Goal: Transaction & Acquisition: Book appointment/travel/reservation

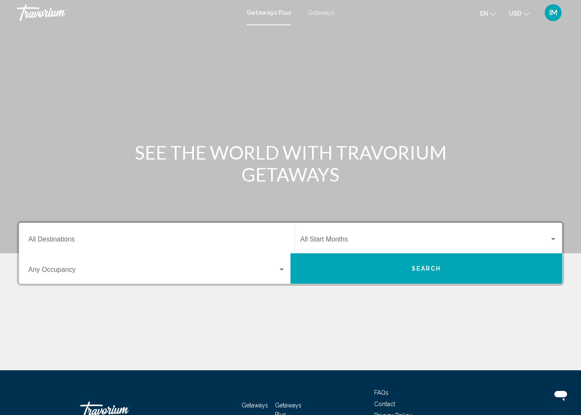
click at [76, 240] on input "Destination All Destinations" at bounding box center [156, 241] width 257 height 8
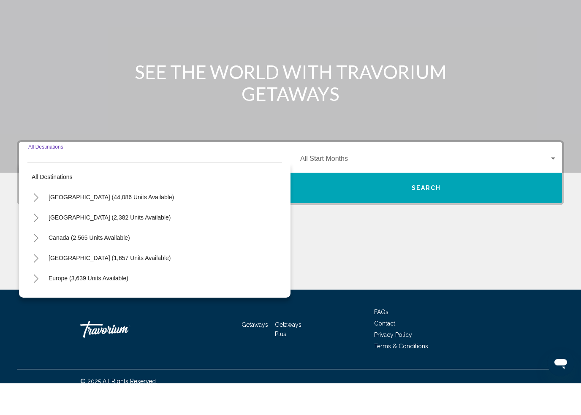
scroll to position [59, 0]
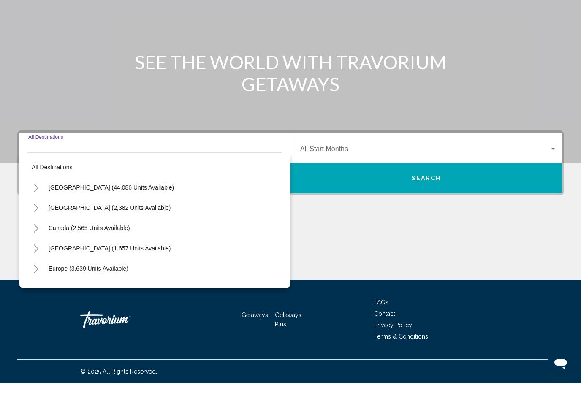
click at [35, 215] on icon "Toggle United States (44,086 units available)" at bounding box center [36, 219] width 6 height 8
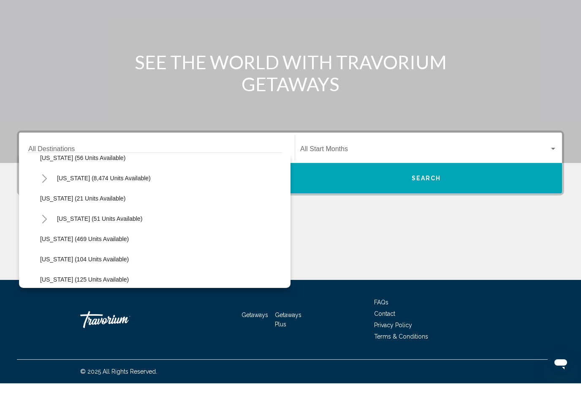
scroll to position [133, 0]
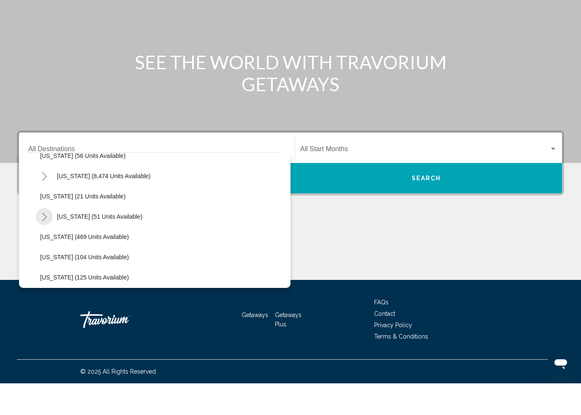
click at [49, 240] on button "Toggle Hawaii (51 units available)" at bounding box center [44, 248] width 17 height 17
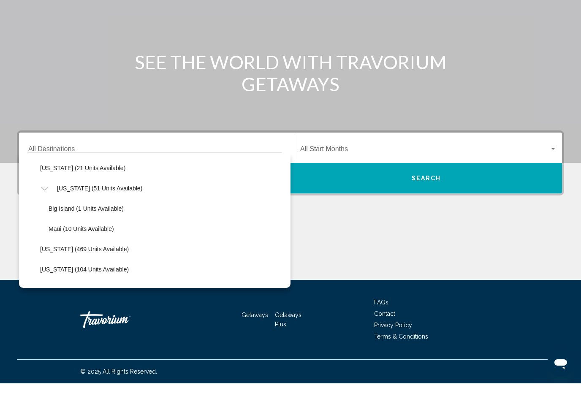
scroll to position [168, 0]
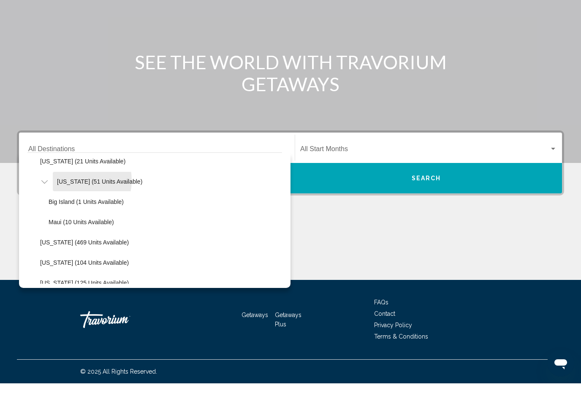
click at [71, 210] on span "Hawaii (51 units available)" at bounding box center [99, 213] width 85 height 7
type input "**********"
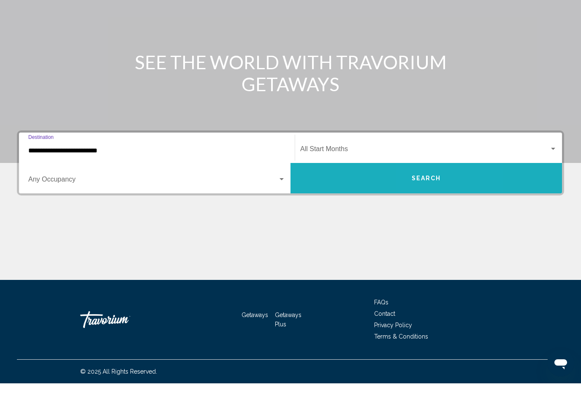
click at [426, 195] on button "Search" at bounding box center [425, 210] width 271 height 30
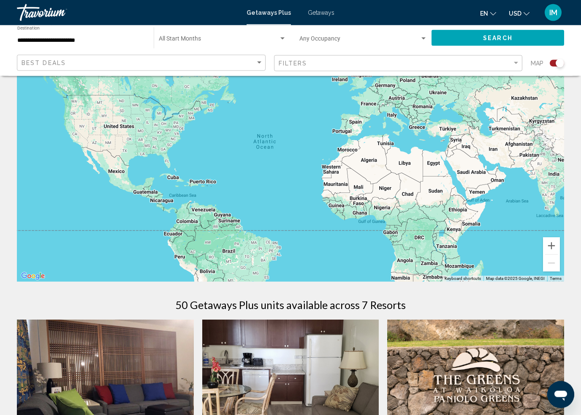
scroll to position [46, 0]
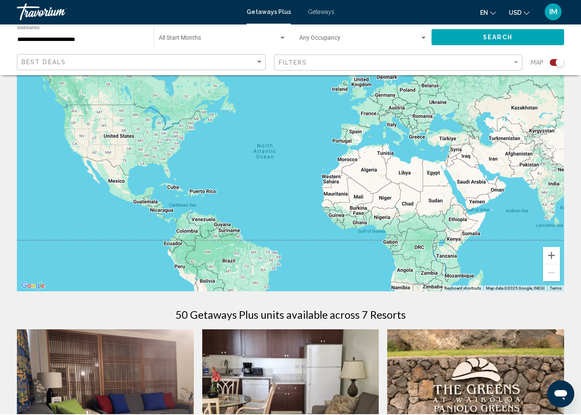
click at [555, 63] on div "Search widget" at bounding box center [557, 63] width 14 height 7
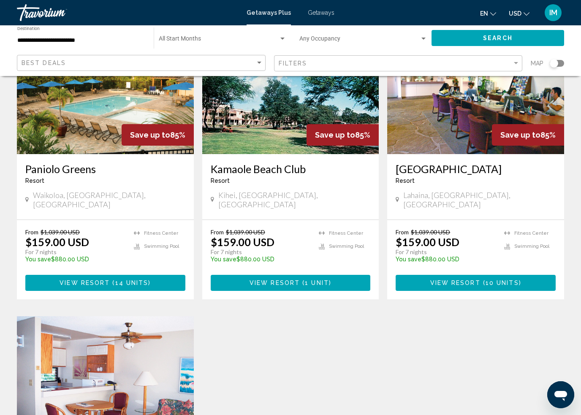
scroll to position [413, 0]
click at [508, 280] on span "10 units" at bounding box center [501, 283] width 33 height 7
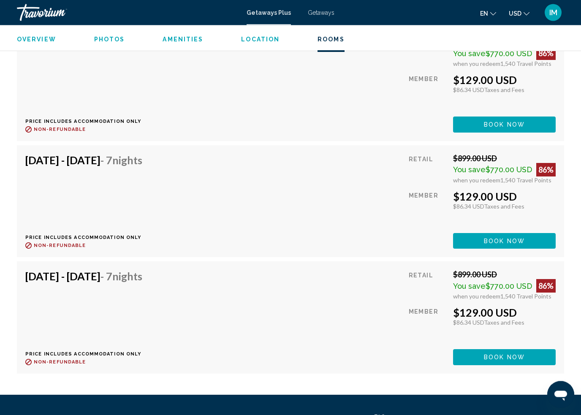
scroll to position [2253, 0]
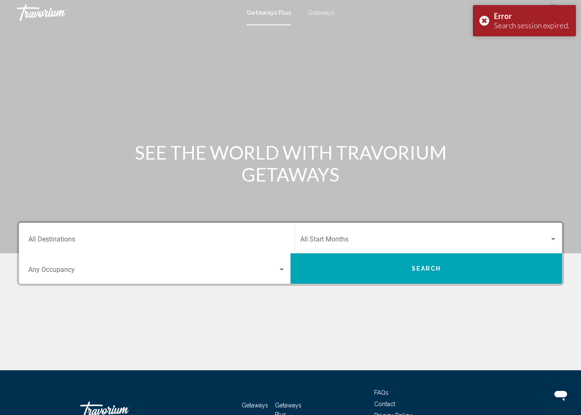
click at [484, 22] on div "Error Search session expired." at bounding box center [524, 20] width 103 height 31
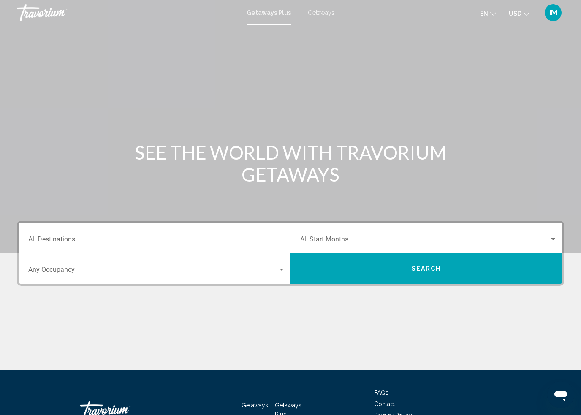
click at [318, 13] on span "Getaways" at bounding box center [321, 12] width 27 height 7
click at [63, 239] on input "Destination All Destinations" at bounding box center [156, 241] width 257 height 8
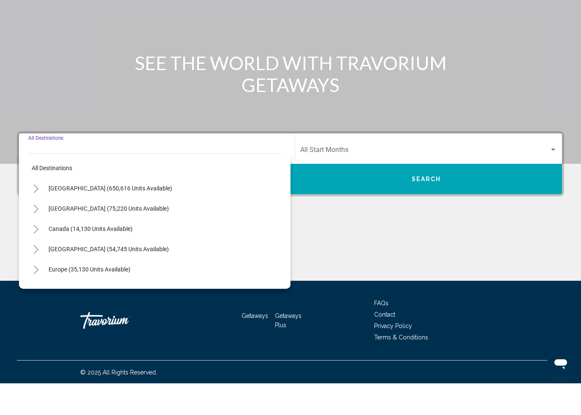
scroll to position [59, 0]
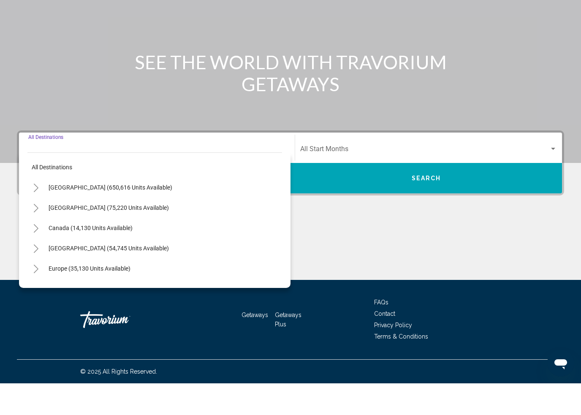
click at [36, 215] on icon "Toggle United States (650,616 units available)" at bounding box center [36, 219] width 5 height 8
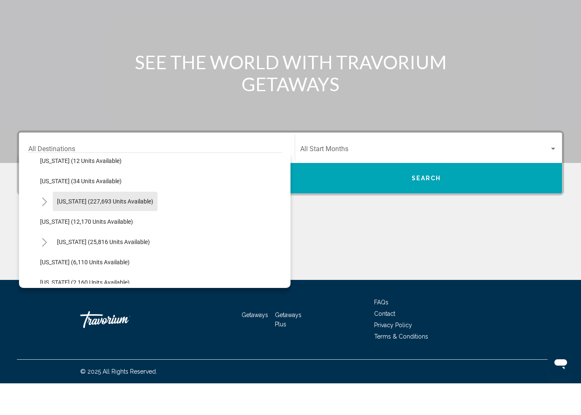
scroll to position [135, 0]
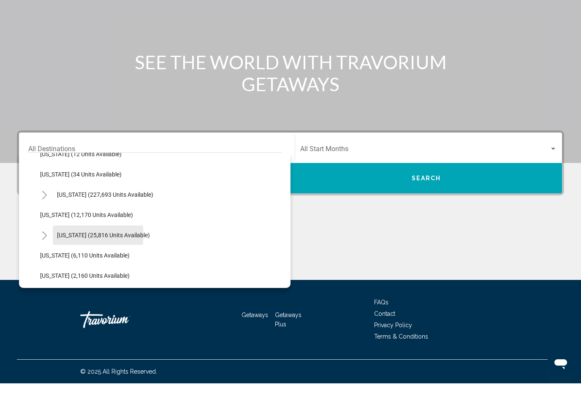
click at [76, 263] on span "[US_STATE] (25,816 units available)" at bounding box center [103, 266] width 93 height 7
type input "**********"
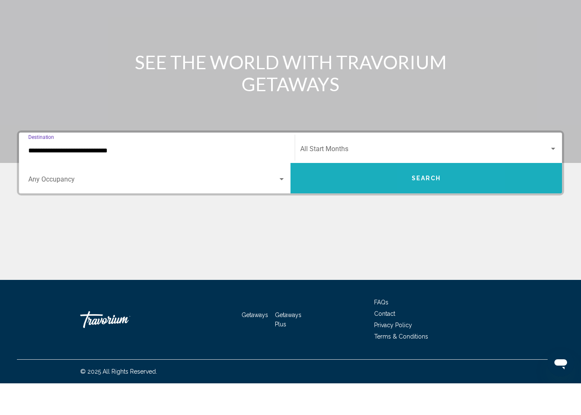
click at [434, 207] on span "Search" at bounding box center [427, 210] width 30 height 7
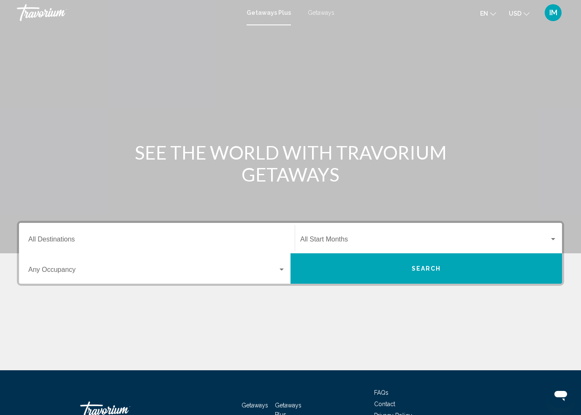
click at [325, 13] on span "Getaways" at bounding box center [321, 12] width 27 height 7
click at [65, 237] on input "Destination All Destinations" at bounding box center [156, 241] width 257 height 8
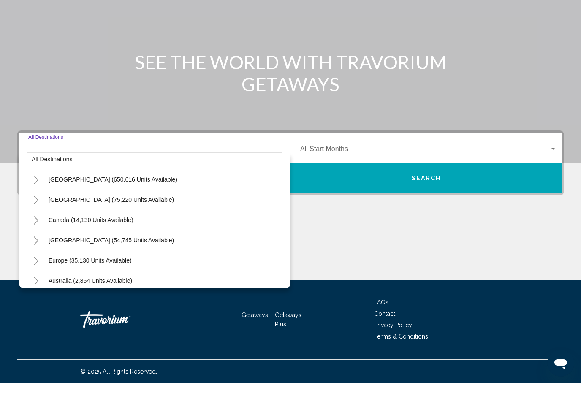
scroll to position [6, 0]
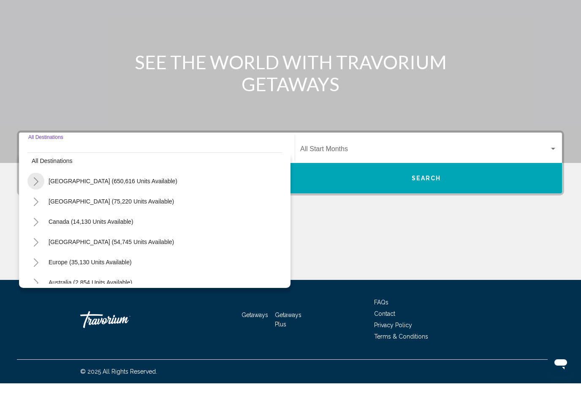
click at [36, 209] on icon "Toggle United States (650,616 units available)" at bounding box center [36, 213] width 6 height 8
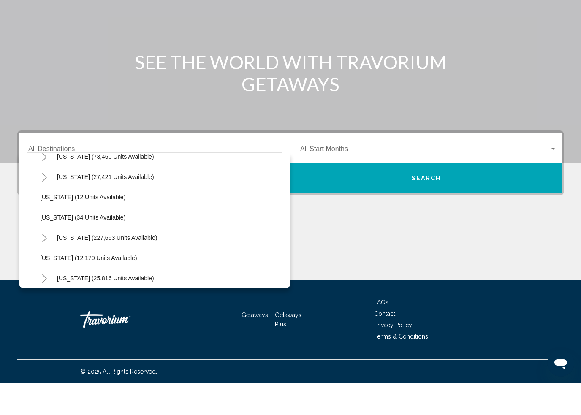
scroll to position [92, 0]
click at [69, 306] on span "[US_STATE] (25,816 units available)" at bounding box center [105, 309] width 97 height 7
type input "**********"
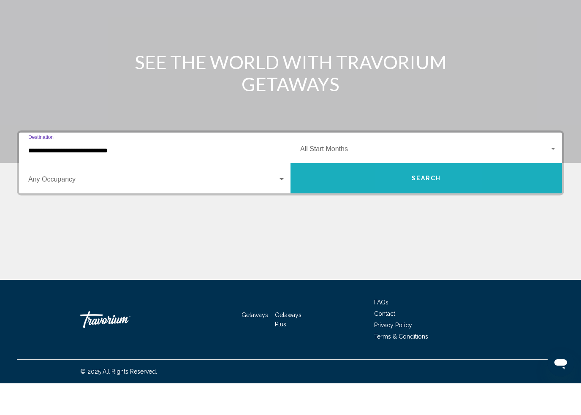
click at [415, 207] on span "Search" at bounding box center [427, 210] width 30 height 7
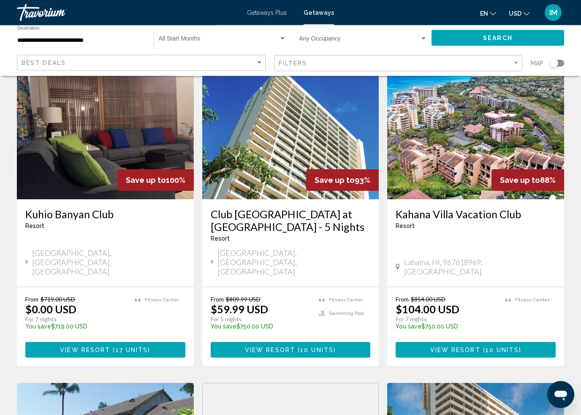
scroll to position [46, 0]
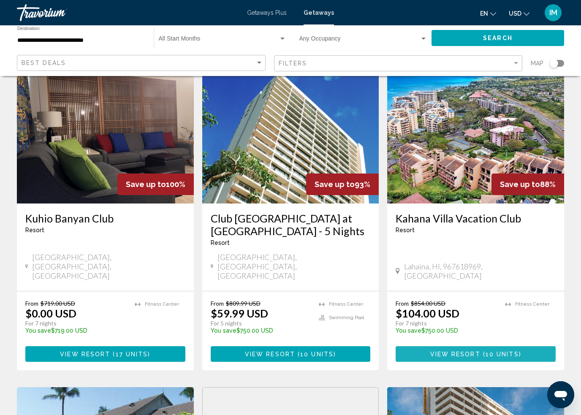
click at [516, 351] on span "10 units" at bounding box center [501, 354] width 33 height 7
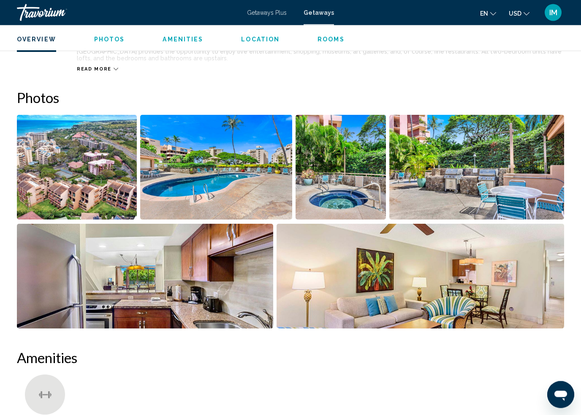
scroll to position [497, 0]
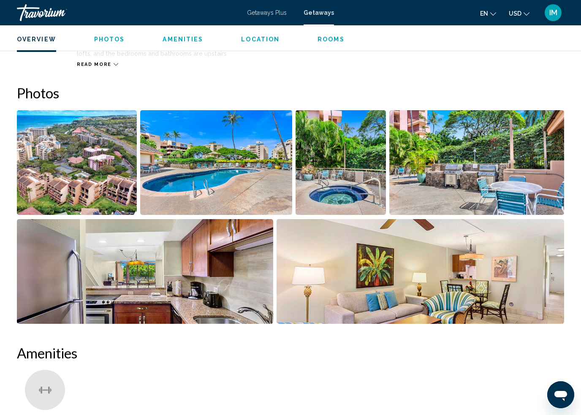
click at [73, 162] on img "Open full-screen image slider" at bounding box center [77, 162] width 120 height 105
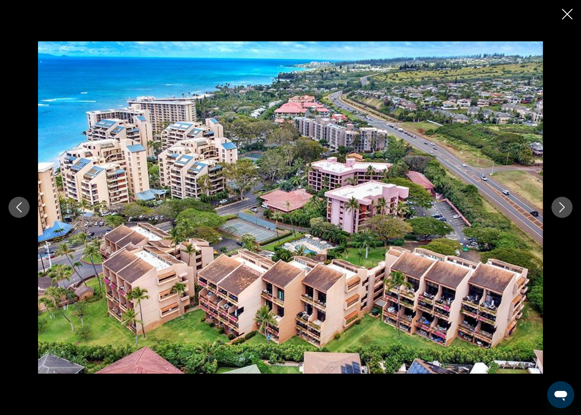
scroll to position [791, 0]
click at [555, 205] on button "Next image" at bounding box center [561, 207] width 21 height 21
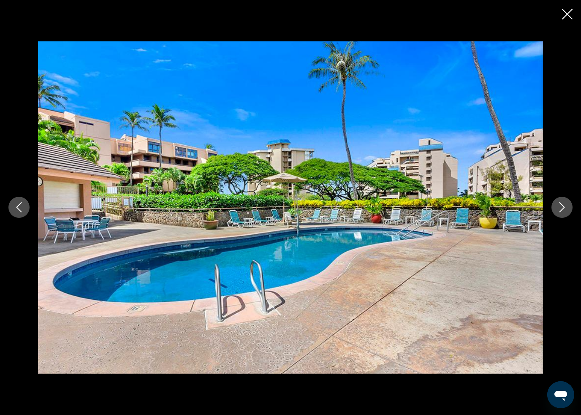
click at [561, 194] on div "Main content" at bounding box center [290, 207] width 581 height 332
click at [552, 211] on button "Next image" at bounding box center [561, 207] width 21 height 21
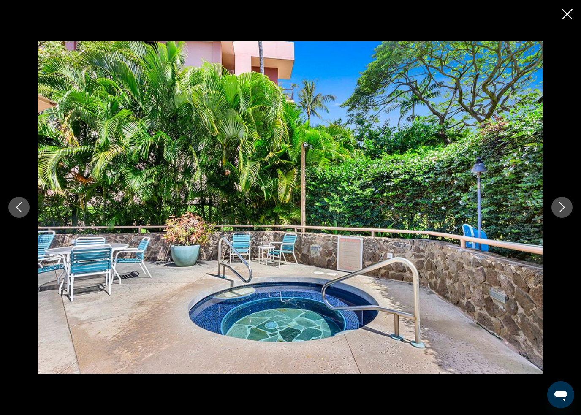
click at [548, 208] on div "Main content" at bounding box center [290, 207] width 581 height 332
click at [551, 205] on button "Next image" at bounding box center [561, 207] width 21 height 21
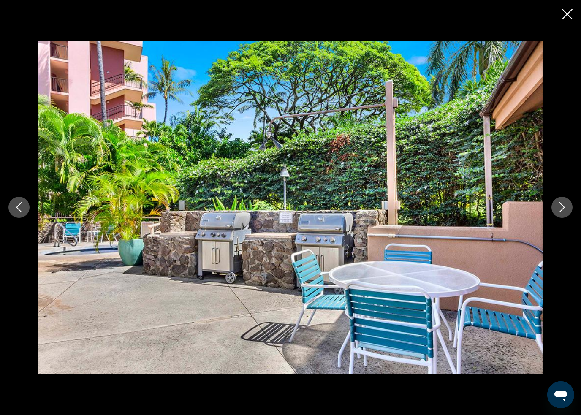
click at [556, 206] on button "Next image" at bounding box center [561, 207] width 21 height 21
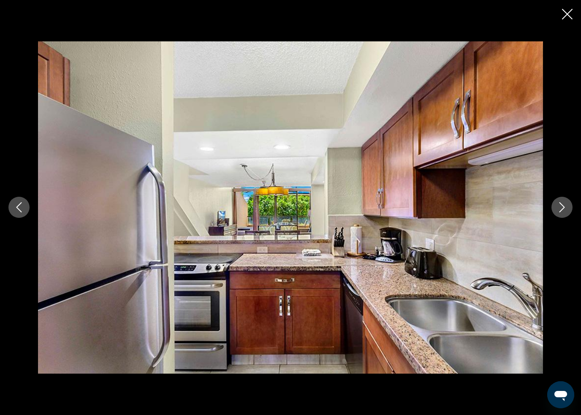
click at [559, 208] on icon "Next image" at bounding box center [562, 207] width 10 height 10
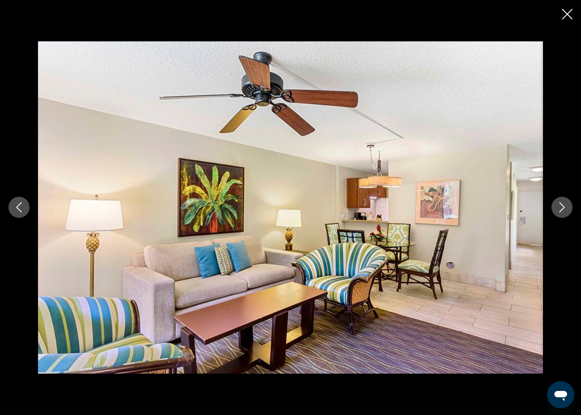
click at [553, 206] on button "Next image" at bounding box center [561, 207] width 21 height 21
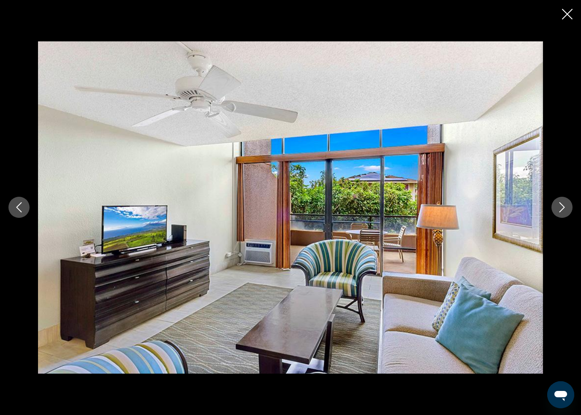
click at [553, 210] on button "Next image" at bounding box center [561, 207] width 21 height 21
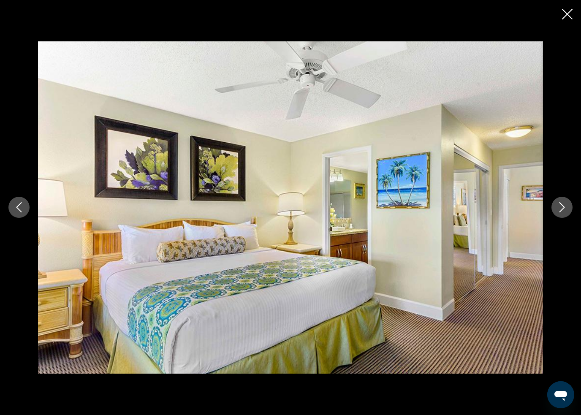
click at [553, 210] on button "Next image" at bounding box center [561, 207] width 21 height 21
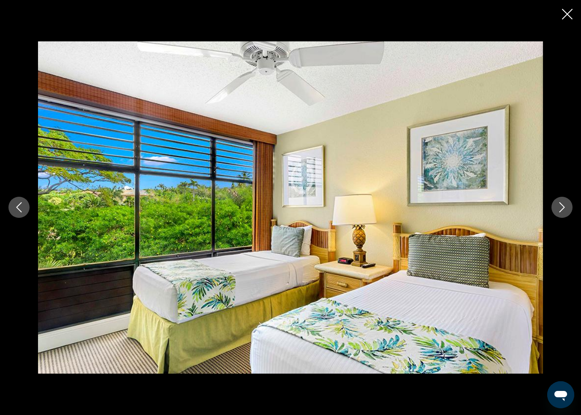
click at [553, 210] on button "Next image" at bounding box center [561, 207] width 21 height 21
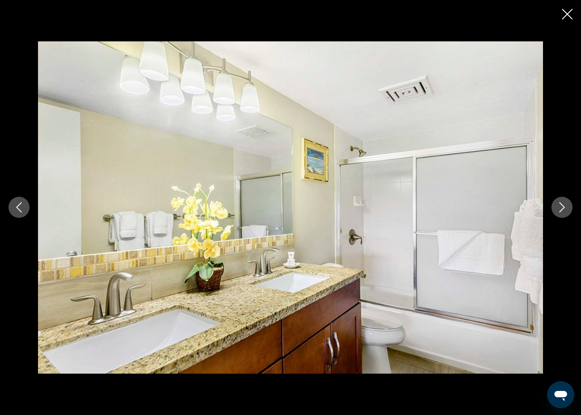
click at [557, 206] on icon "Next image" at bounding box center [562, 207] width 10 height 10
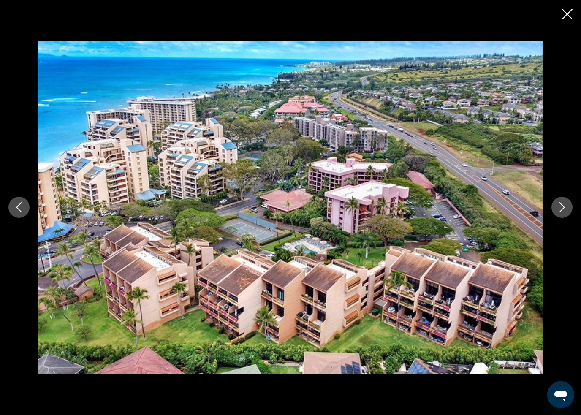
click at [566, 16] on icon "Close slideshow" at bounding box center [567, 14] width 11 height 11
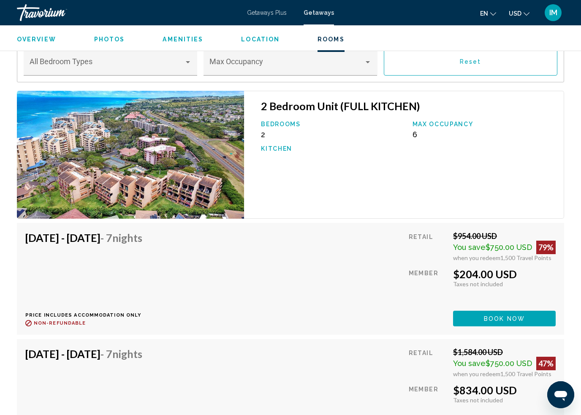
scroll to position [1495, 0]
click at [523, 316] on span "Book now" at bounding box center [504, 319] width 41 height 7
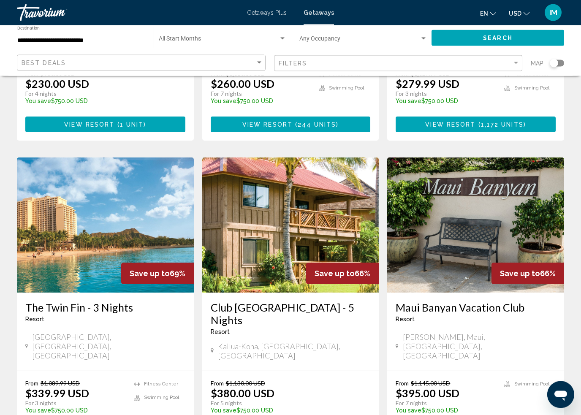
scroll to position [938, 0]
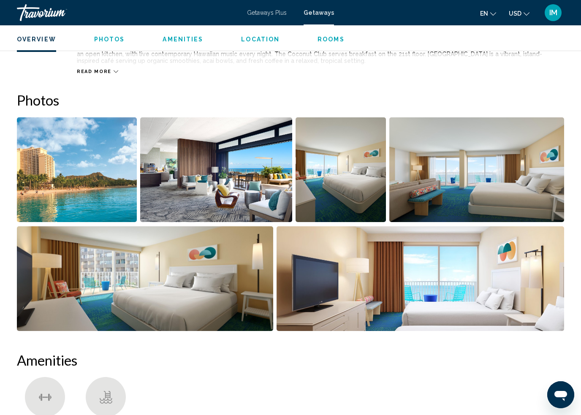
scroll to position [509, 0]
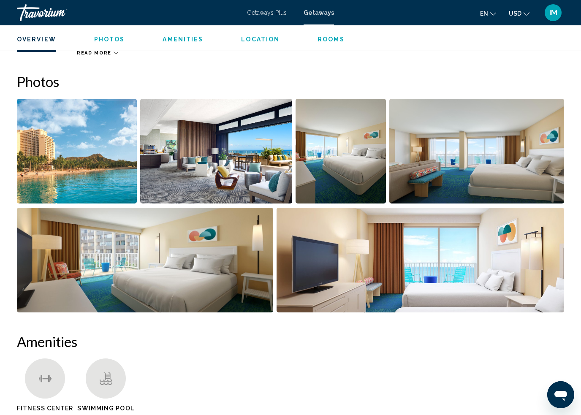
click at [78, 171] on img "Open full-screen image slider" at bounding box center [77, 151] width 120 height 105
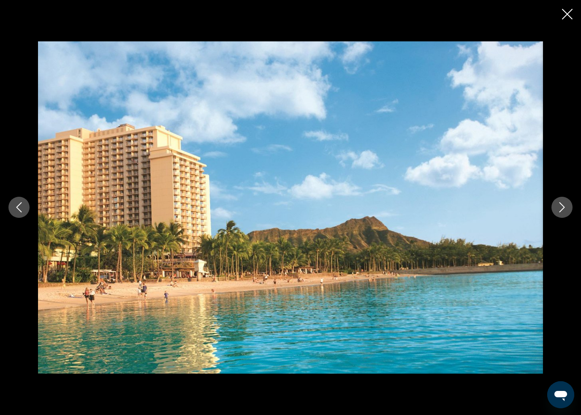
click at [555, 207] on button "Next image" at bounding box center [561, 207] width 21 height 21
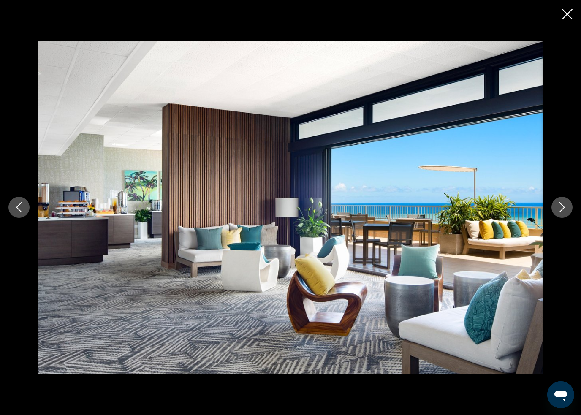
click at [560, 210] on icon "Next image" at bounding box center [562, 207] width 10 height 10
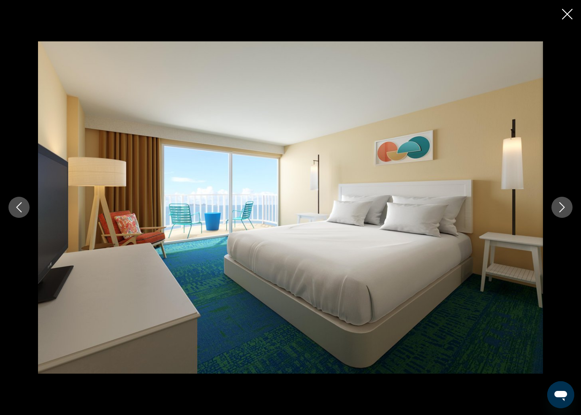
click at [554, 209] on button "Next image" at bounding box center [561, 207] width 21 height 21
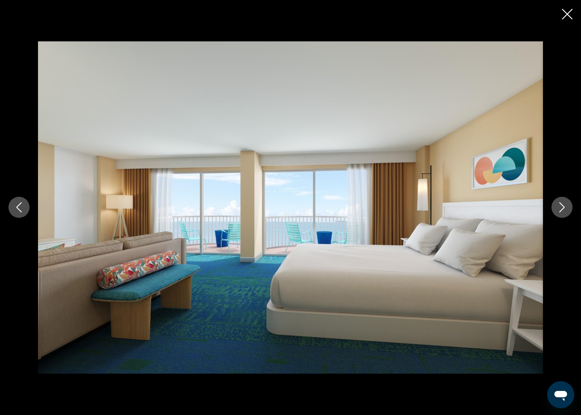
click at [558, 205] on icon "Next image" at bounding box center [562, 207] width 10 height 10
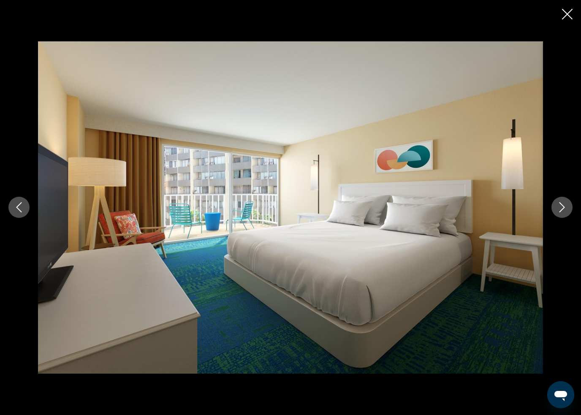
click at [553, 206] on button "Next image" at bounding box center [561, 207] width 21 height 21
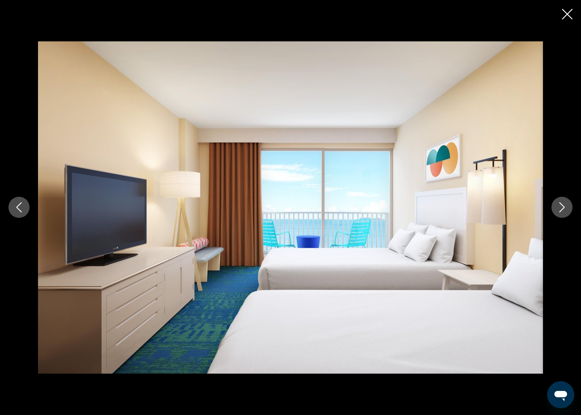
click at [553, 208] on button "Next image" at bounding box center [561, 207] width 21 height 21
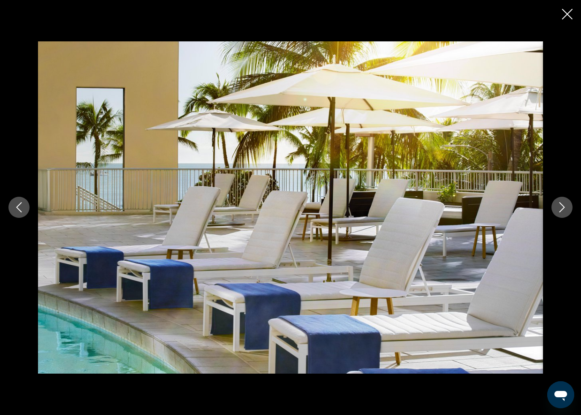
click at [556, 206] on button "Next image" at bounding box center [561, 207] width 21 height 21
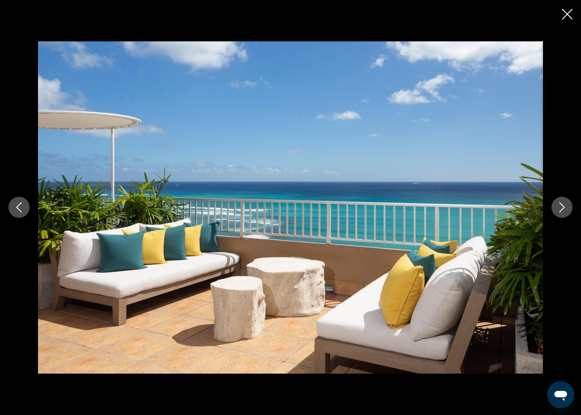
click at [551, 205] on button "Next image" at bounding box center [561, 207] width 21 height 21
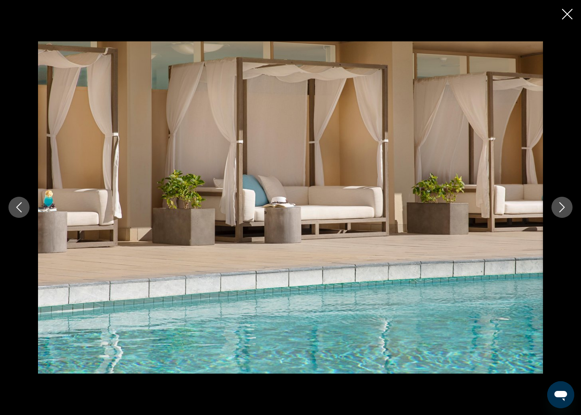
click at [552, 208] on button "Next image" at bounding box center [561, 207] width 21 height 21
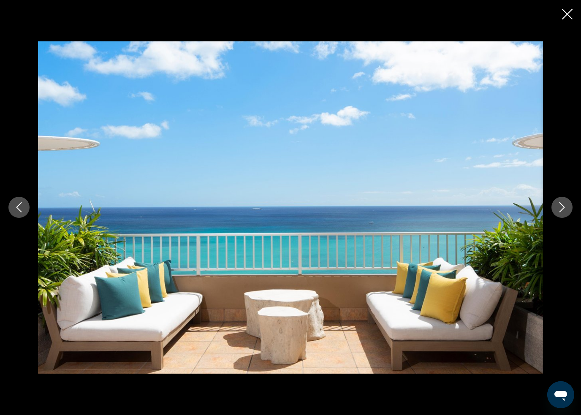
click at [552, 209] on button "Next image" at bounding box center [561, 207] width 21 height 21
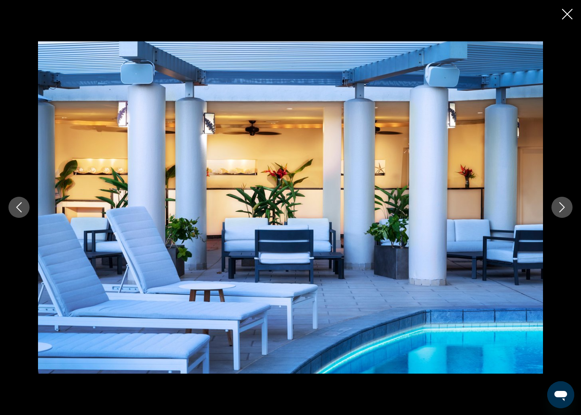
click at [552, 209] on button "Next image" at bounding box center [561, 207] width 21 height 21
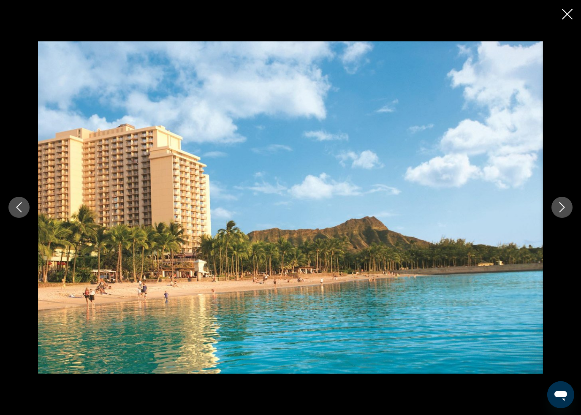
click at [564, 13] on icon "Close slideshow" at bounding box center [567, 14] width 11 height 11
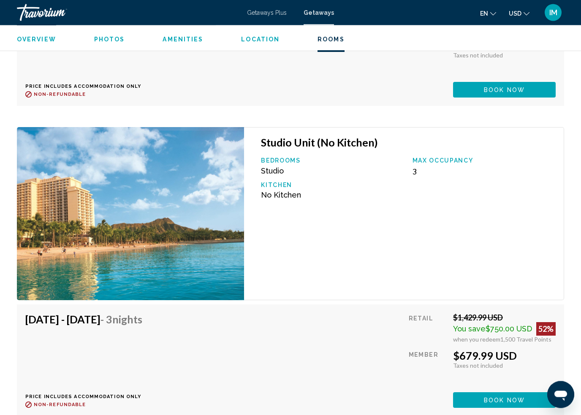
scroll to position [24615, 0]
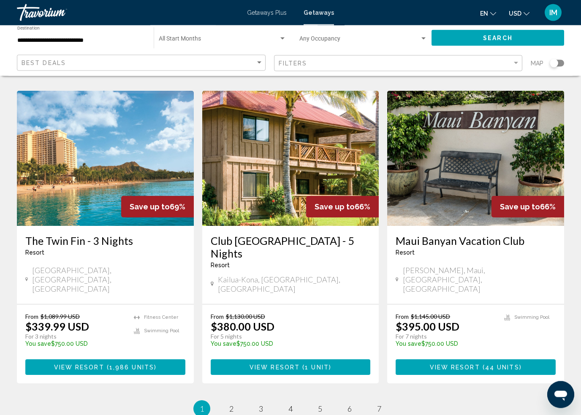
scroll to position [1005, 0]
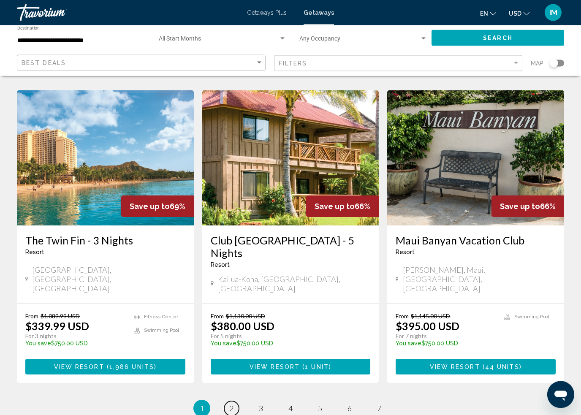
click at [234, 401] on link "page 2" at bounding box center [231, 408] width 15 height 15
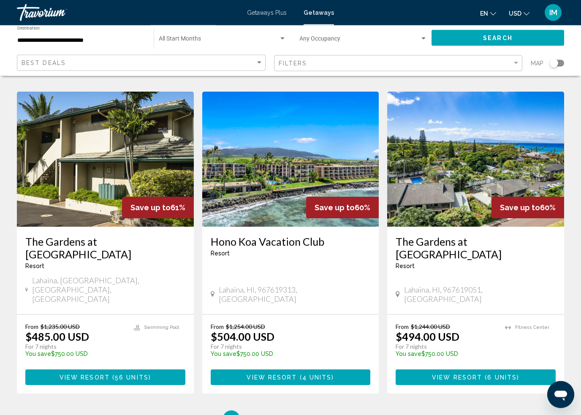
scroll to position [982, 0]
click at [262, 414] on span "3" at bounding box center [261, 418] width 4 height 9
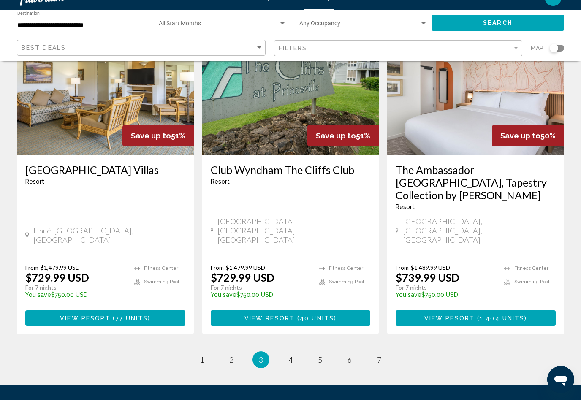
scroll to position [1035, 0]
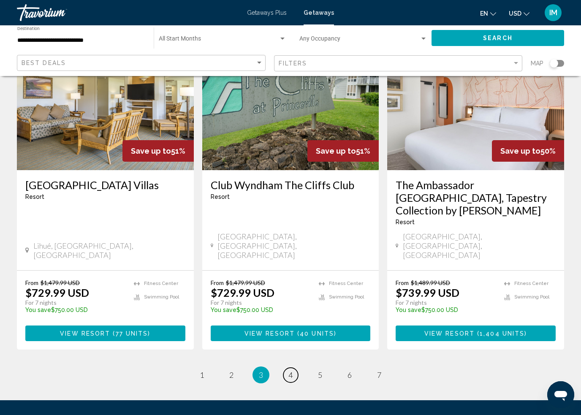
click at [289, 370] on span "4" at bounding box center [290, 374] width 4 height 9
